Goal: Task Accomplishment & Management: Use online tool/utility

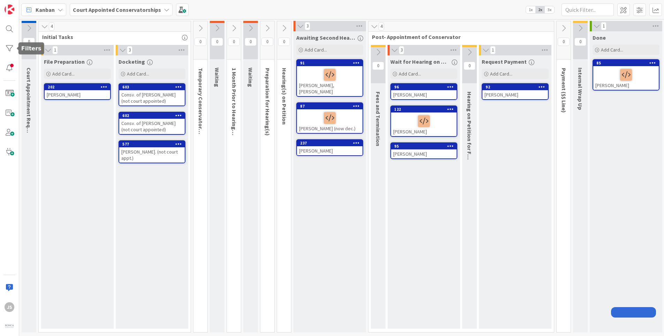
click at [8, 47] on div at bounding box center [9, 48] width 14 height 14
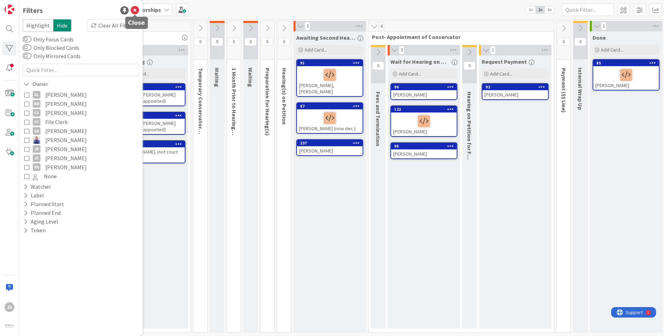
click at [135, 9] on icon at bounding box center [135, 10] width 8 height 8
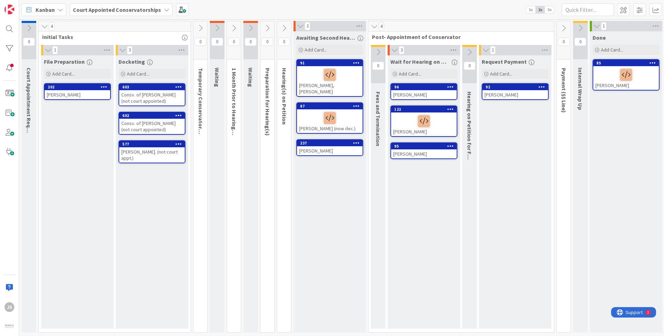
click at [164, 8] on icon at bounding box center [167, 10] width 6 height 6
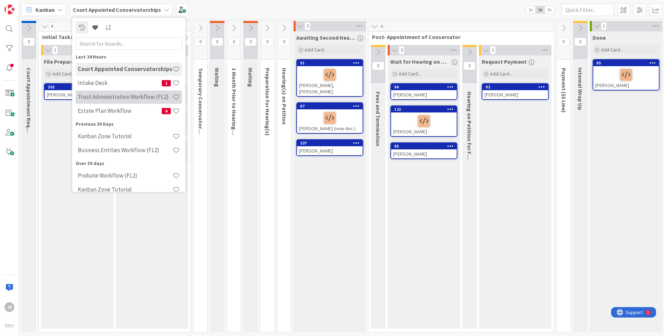
click at [86, 94] on h4 "Trust Administration Workflow (FL2)" at bounding box center [125, 97] width 95 height 7
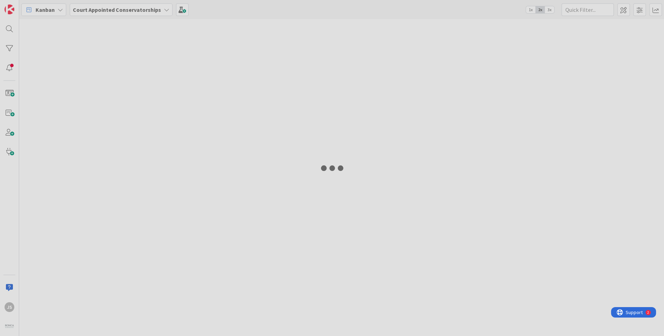
click at [164, 8] on div at bounding box center [332, 168] width 664 height 336
click at [163, 9] on div at bounding box center [332, 168] width 664 height 336
drag, startPoint x: 8, startPoint y: 47, endPoint x: 12, endPoint y: 44, distance: 5.0
click at [12, 44] on div at bounding box center [332, 168] width 664 height 336
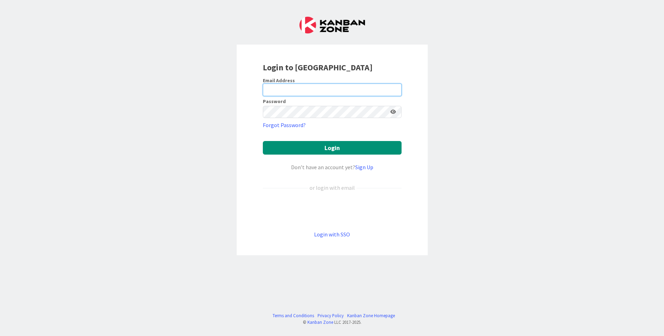
type input "[EMAIL_ADDRESS][DOMAIN_NAME]"
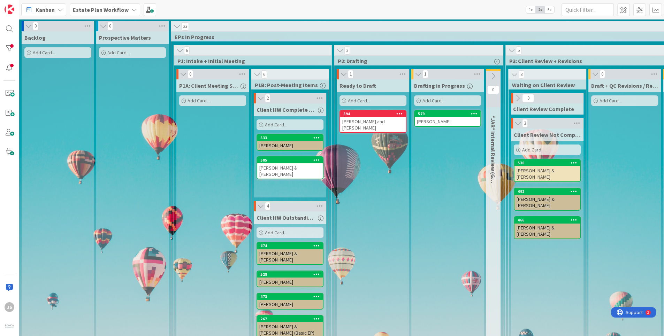
click at [113, 9] on b "Estate Plan Workflow" at bounding box center [101, 9] width 56 height 7
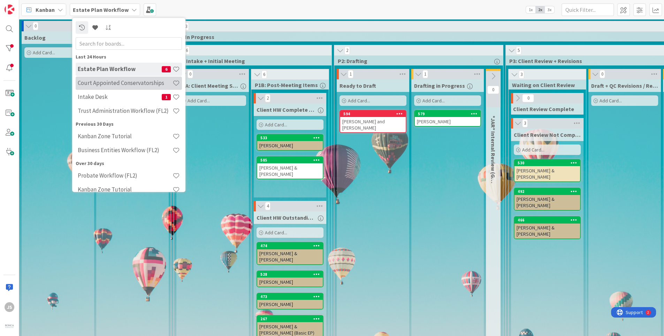
click at [105, 86] on h4 "Court Appointed Conservatorships" at bounding box center [125, 83] width 95 height 7
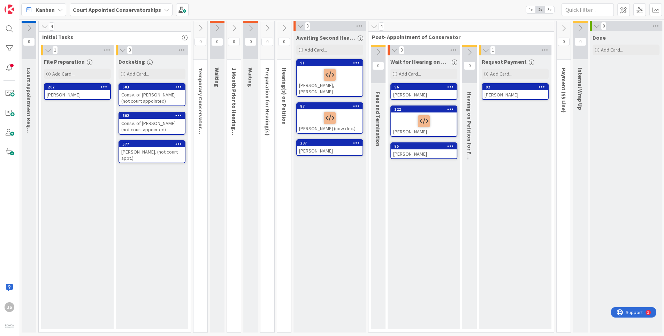
click at [510, 93] on div "[PERSON_NAME]" at bounding box center [515, 94] width 66 height 9
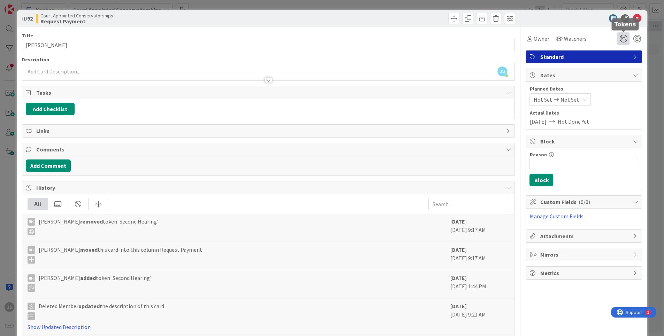
click at [624, 38] on icon at bounding box center [623, 38] width 13 height 13
click at [625, 37] on icon at bounding box center [623, 38] width 13 height 13
click at [633, 234] on icon at bounding box center [636, 237] width 6 height 6
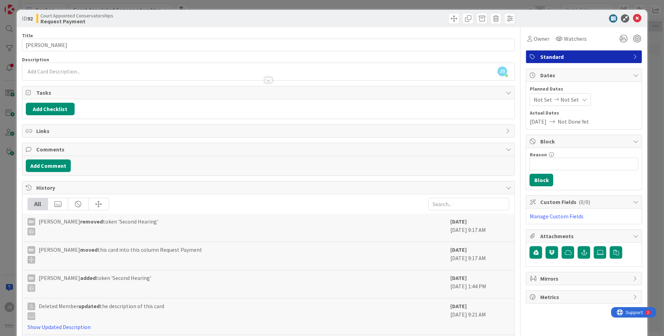
click at [635, 235] on icon at bounding box center [636, 237] width 6 height 6
click at [629, 153] on div "Reason 0 / 256" at bounding box center [583, 155] width 109 height 6
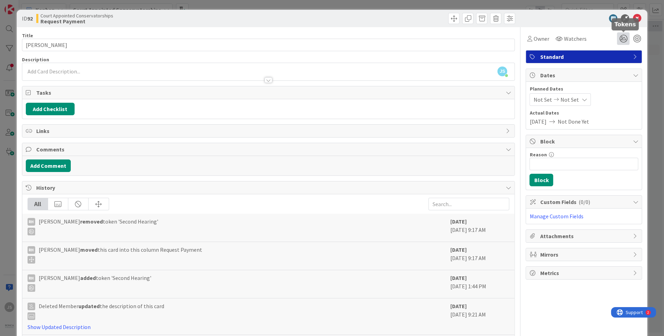
click at [624, 37] on icon at bounding box center [623, 38] width 13 height 13
click at [614, 65] on icon at bounding box center [615, 65] width 6 height 6
click at [625, 66] on icon at bounding box center [623, 66] width 6 height 6
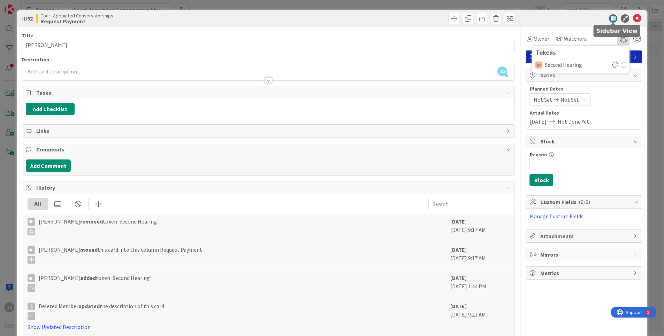
click at [613, 17] on icon at bounding box center [613, 18] width 8 height 8
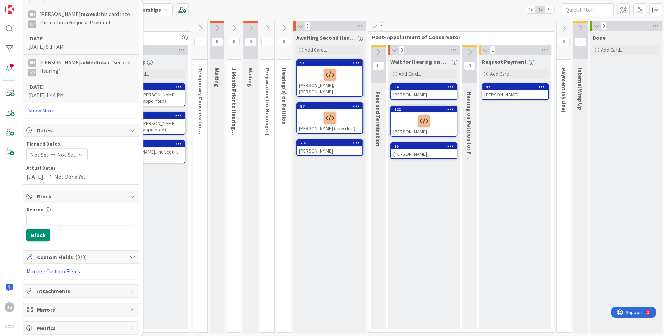
scroll to position [431, 0]
click at [136, 253] on div "Custom Fields ( 0/0 )" at bounding box center [81, 257] width 116 height 13
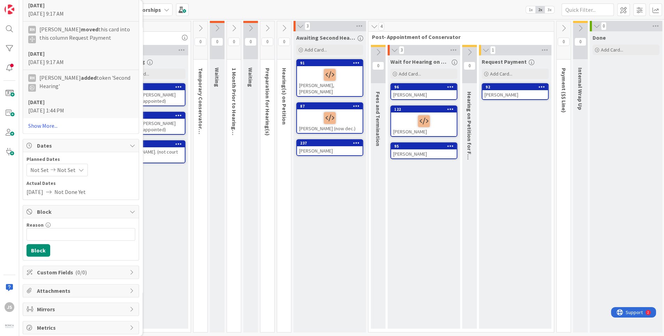
click at [135, 209] on icon at bounding box center [133, 212] width 6 height 6
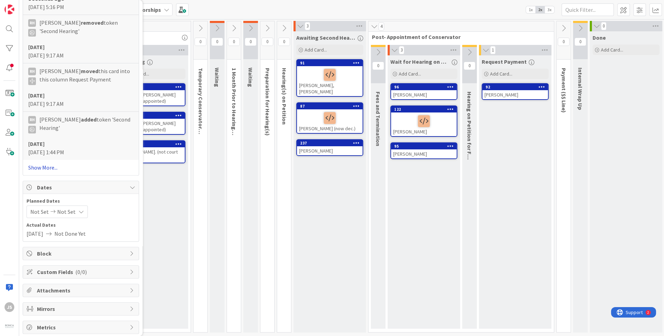
click at [52, 165] on link "Show More..." at bounding box center [80, 167] width 105 height 8
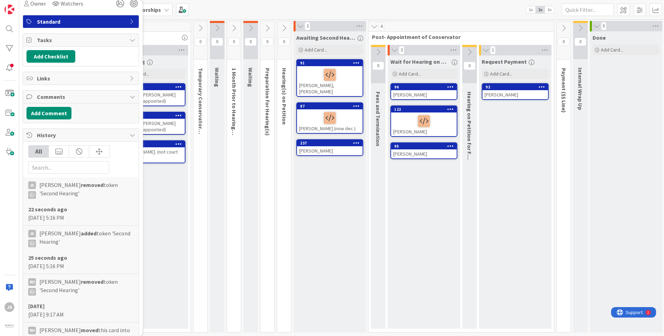
scroll to position [0, 0]
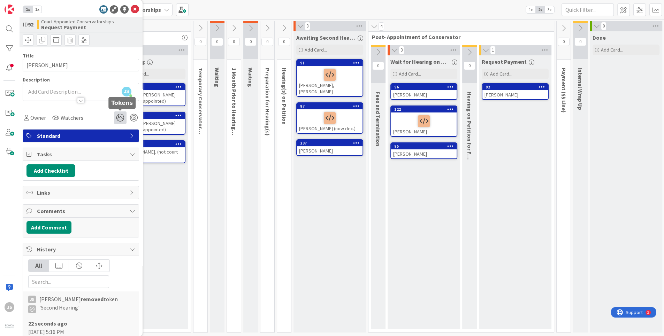
click at [120, 117] on icon at bounding box center [120, 118] width 13 height 13
click at [120, 116] on icon at bounding box center [120, 118] width 13 height 13
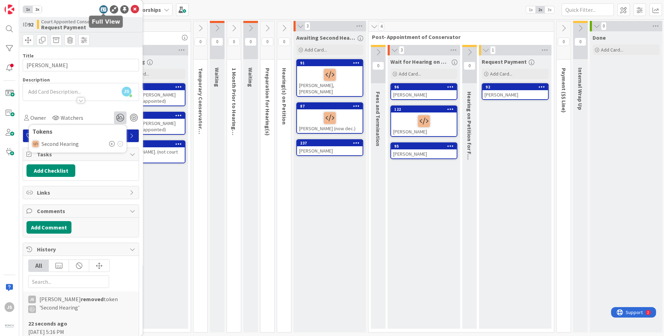
click at [102, 10] on icon at bounding box center [103, 9] width 8 height 8
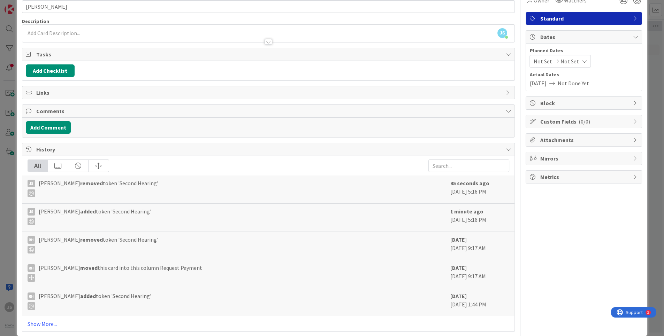
scroll to position [47, 0]
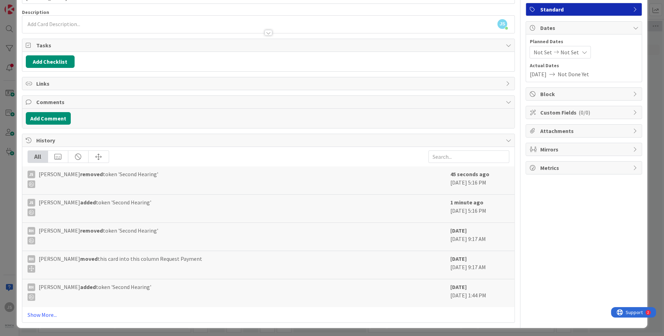
click at [548, 131] on span "Attachments" at bounding box center [584, 131] width 89 height 8
click at [634, 111] on icon at bounding box center [636, 113] width 6 height 6
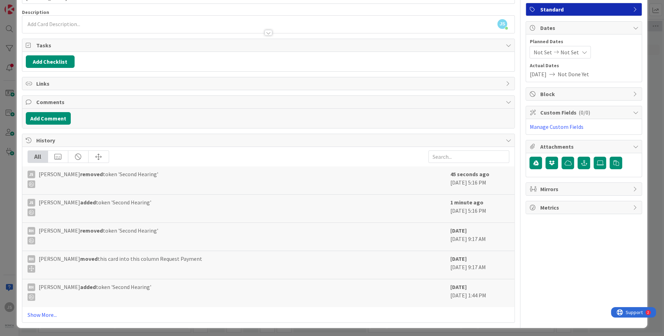
scroll to position [0, 0]
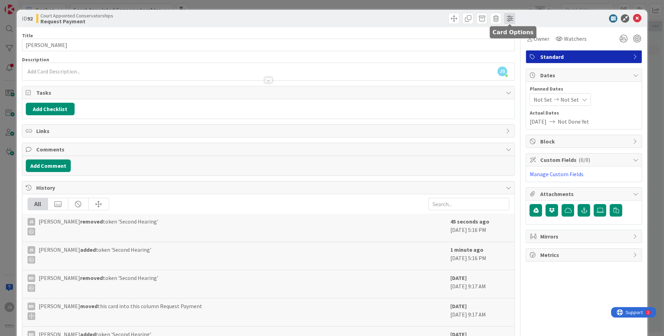
click at [511, 20] on span at bounding box center [509, 18] width 11 height 11
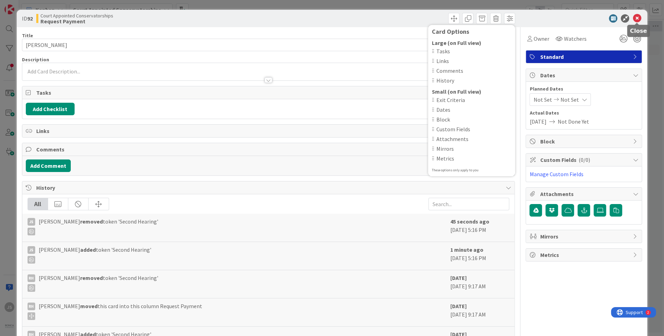
click at [637, 19] on icon at bounding box center [637, 18] width 8 height 8
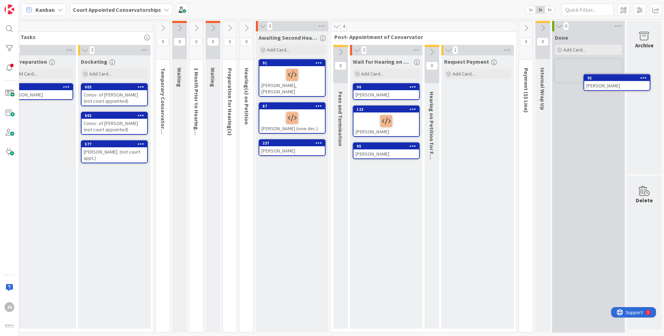
scroll to position [0, 40]
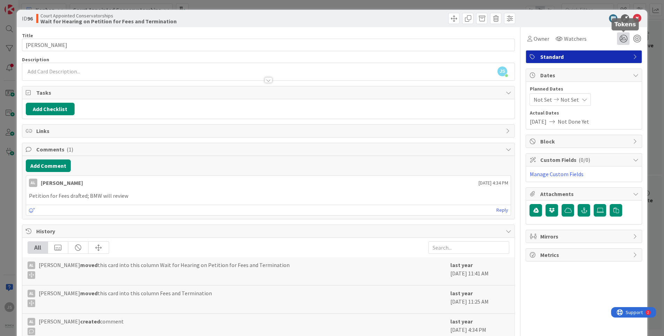
click at [625, 36] on icon at bounding box center [623, 38] width 13 height 13
click at [627, 37] on icon at bounding box center [623, 38] width 13 height 13
click at [634, 160] on icon at bounding box center [636, 160] width 6 height 6
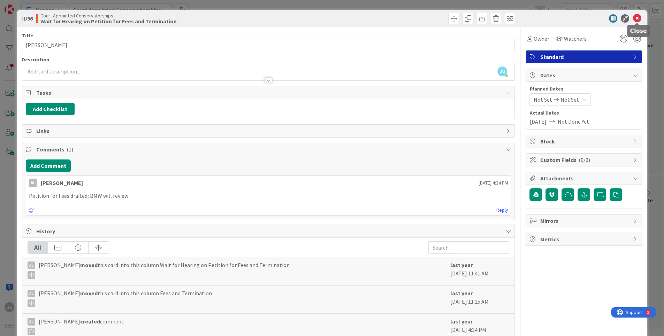
click at [638, 18] on icon at bounding box center [637, 18] width 8 height 8
drag, startPoint x: 635, startPoint y: 14, endPoint x: 628, endPoint y: 15, distance: 6.6
click at [635, 14] on icon at bounding box center [637, 18] width 8 height 8
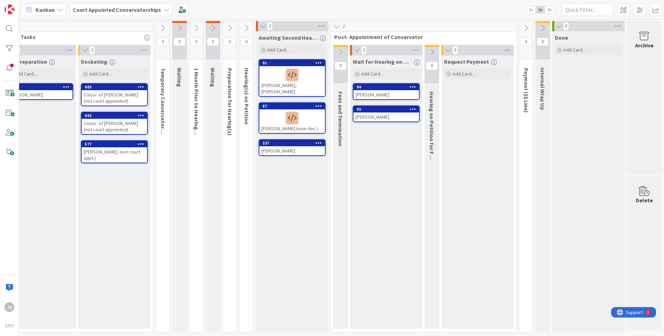
click at [414, 86] on icon at bounding box center [413, 86] width 7 height 5
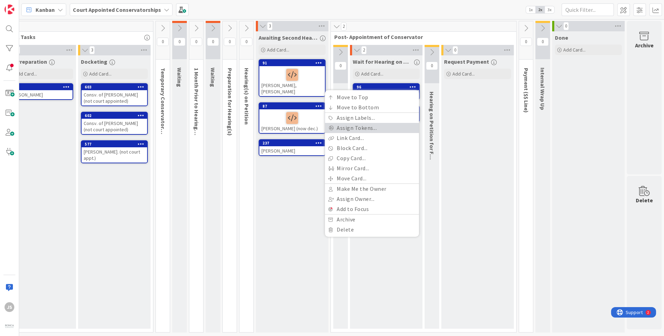
click at [343, 128] on link "Assign Tokens..." at bounding box center [372, 128] width 94 height 10
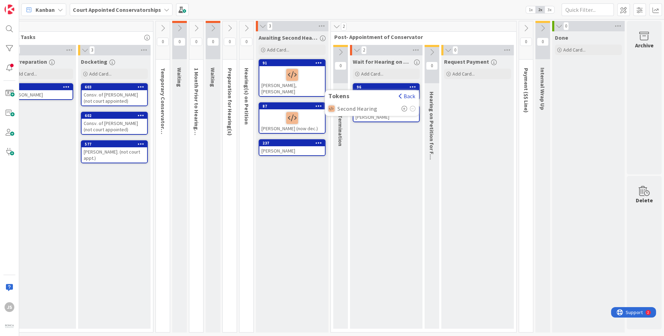
click at [405, 96] on button "Back" at bounding box center [406, 96] width 17 height 8
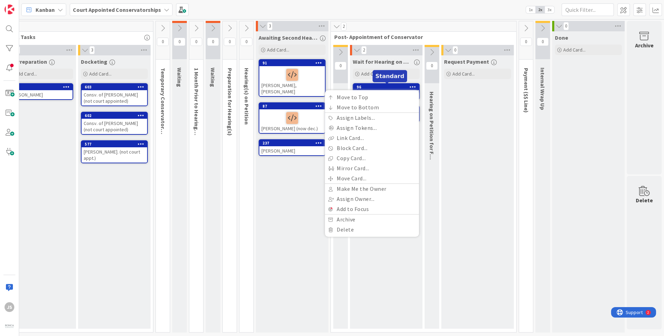
click at [392, 86] on div "96" at bounding box center [388, 87] width 62 height 5
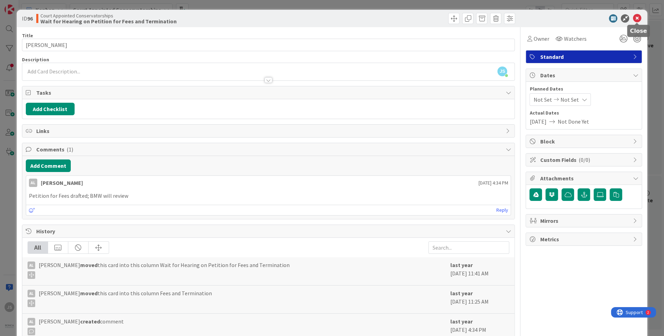
click at [639, 18] on icon at bounding box center [637, 18] width 8 height 8
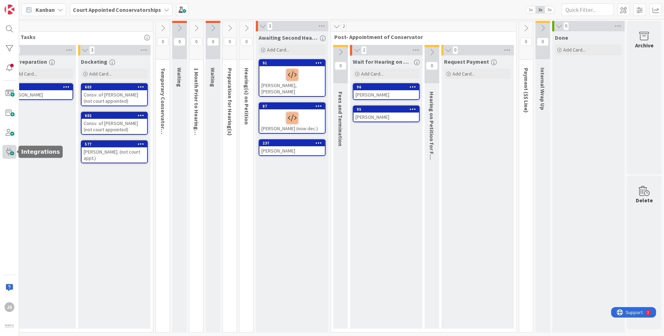
click at [11, 153] on span at bounding box center [9, 152] width 14 height 14
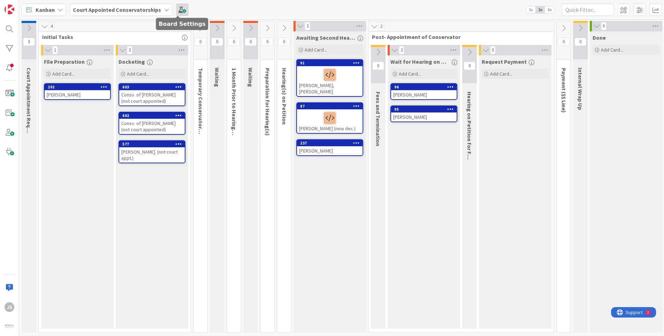
click at [180, 9] on span at bounding box center [182, 9] width 13 height 13
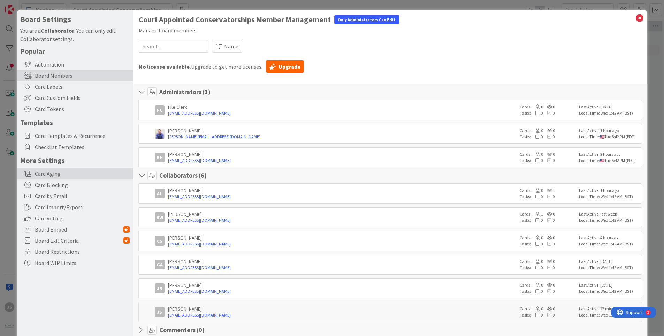
click at [36, 174] on div "Card Aging" at bounding box center [75, 173] width 116 height 11
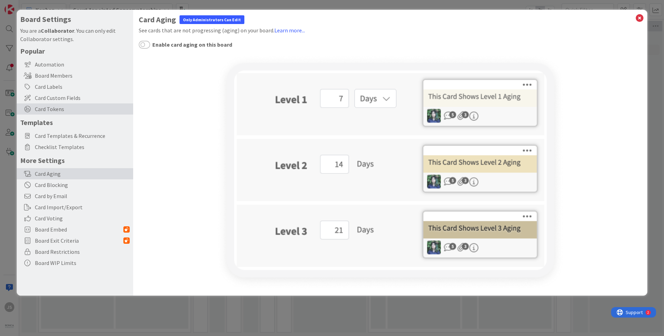
click at [38, 110] on span "Card Tokens" at bounding box center [82, 109] width 95 height 8
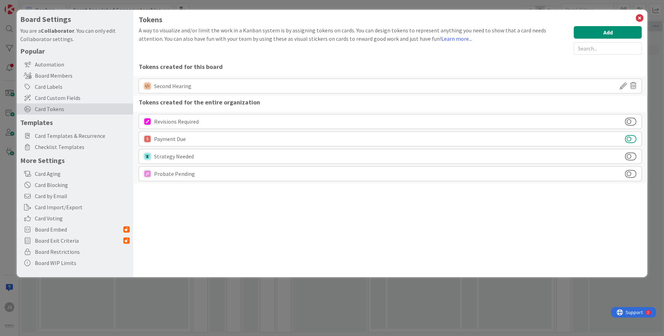
click at [633, 137] on button at bounding box center [631, 139] width 12 height 9
click at [635, 121] on button at bounding box center [631, 121] width 12 height 9
click at [633, 155] on button at bounding box center [631, 156] width 12 height 9
click at [633, 171] on button at bounding box center [631, 173] width 12 height 9
click at [602, 32] on button "Add" at bounding box center [608, 32] width 68 height 13
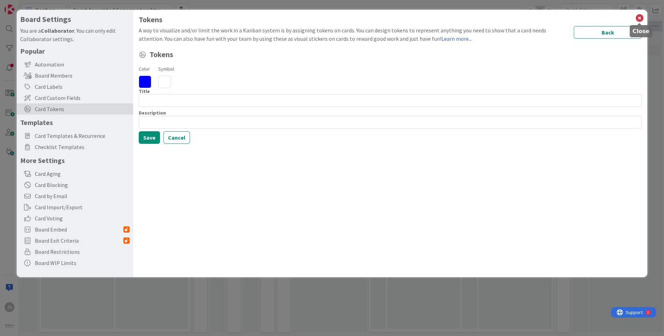
click at [640, 17] on icon at bounding box center [639, 18] width 9 height 10
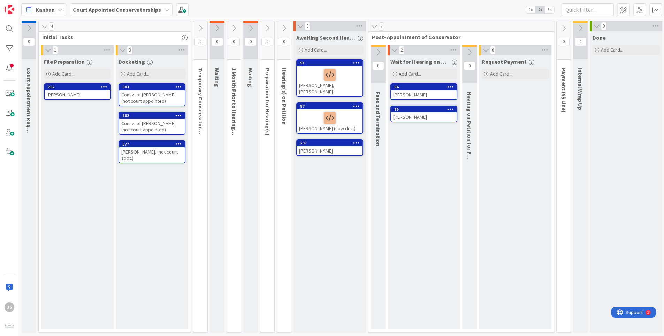
click at [452, 86] on icon at bounding box center [450, 86] width 7 height 5
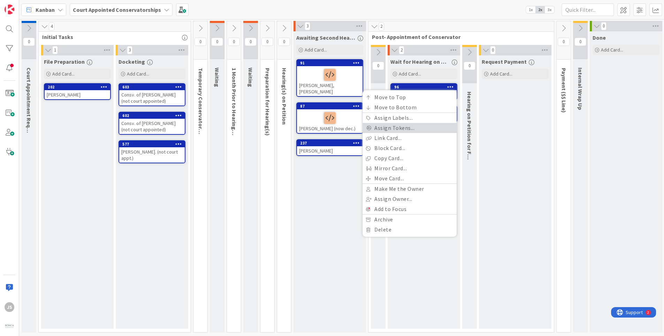
click at [403, 126] on link "Assign Tokens..." at bounding box center [409, 128] width 94 height 10
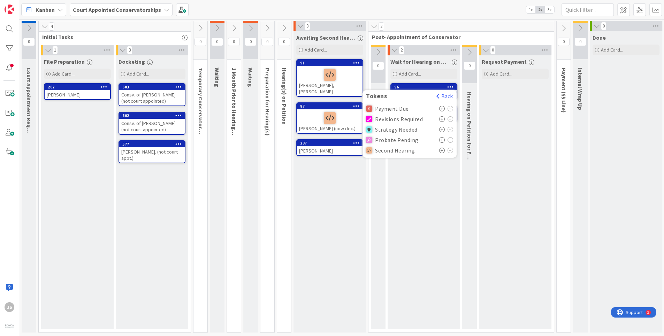
click at [444, 108] on icon at bounding box center [442, 109] width 6 height 6
click at [453, 95] on button "Back" at bounding box center [444, 96] width 17 height 8
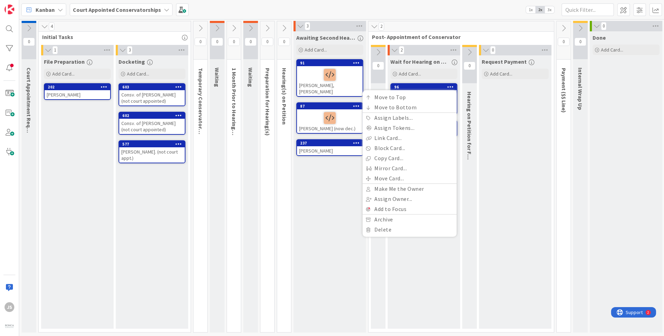
click at [486, 158] on div "Request Payment Add Card..." at bounding box center [515, 192] width 72 height 274
